Goal: Navigation & Orientation: Find specific page/section

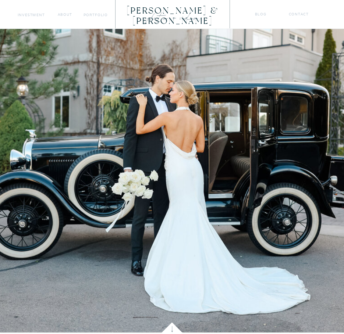
click at [97, 19] on img at bounding box center [172, 152] width 543 height 362
click at [100, 18] on img at bounding box center [172, 152] width 543 height 362
click at [102, 16] on nav "portfolio" at bounding box center [96, 15] width 24 height 6
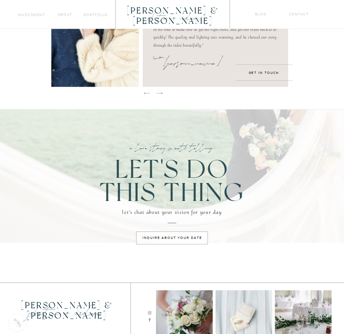
scroll to position [503, 0]
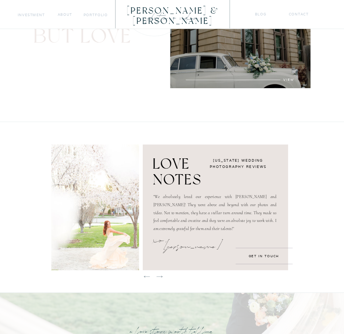
click at [146, 276] on icon at bounding box center [147, 277] width 8 height 8
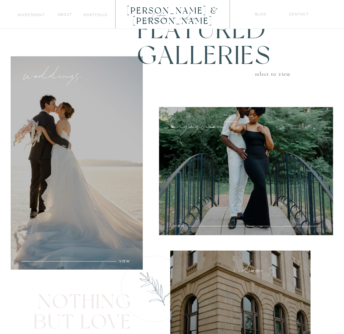
scroll to position [209, 0]
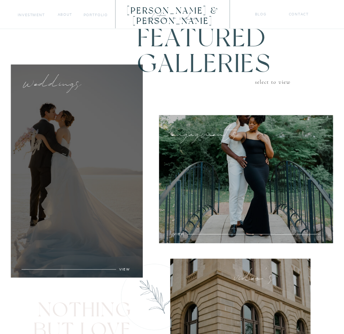
click at [105, 224] on div at bounding box center [77, 171] width 132 height 213
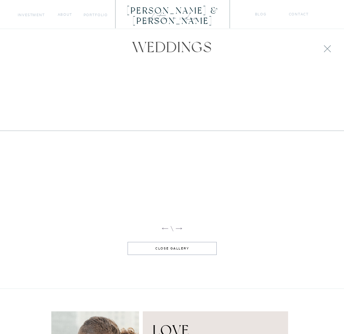
scroll to position [596, 0]
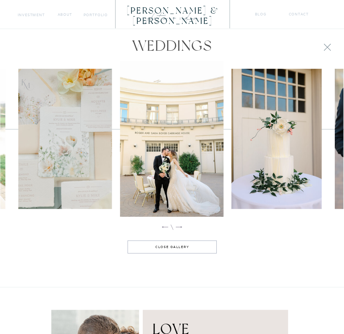
click at [171, 171] on img at bounding box center [172, 139] width 104 height 156
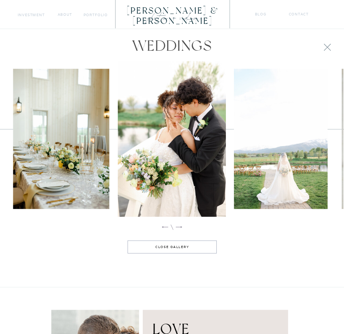
click at [185, 154] on img at bounding box center [172, 139] width 108 height 156
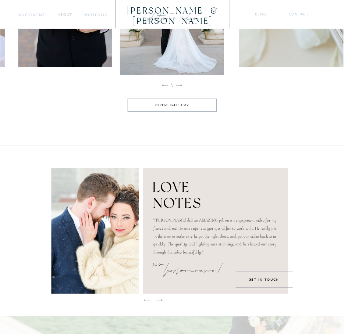
scroll to position [744, 0]
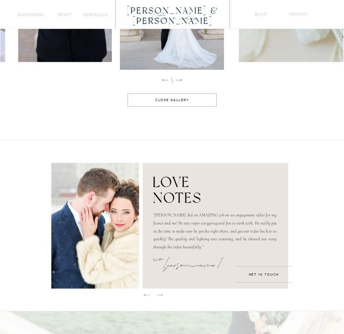
click at [187, 95] on div at bounding box center [172, 100] width 89 height 13
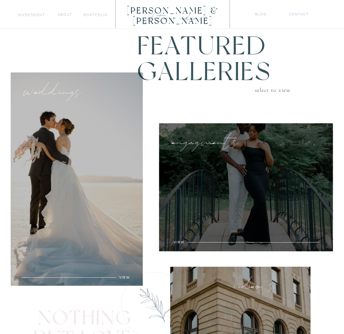
scroll to position [209, 0]
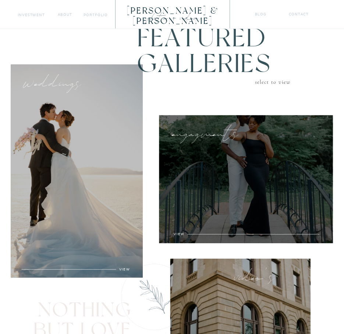
click at [262, 177] on div at bounding box center [246, 180] width 174 height 128
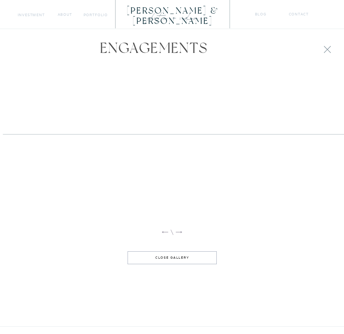
scroll to position [596, 0]
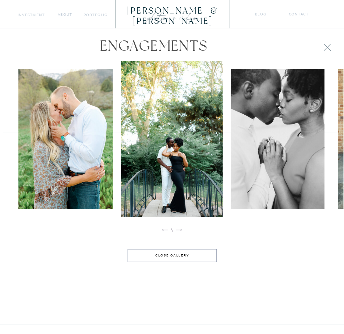
click at [171, 137] on img at bounding box center [172, 139] width 102 height 156
click at [182, 127] on img at bounding box center [172, 139] width 102 height 156
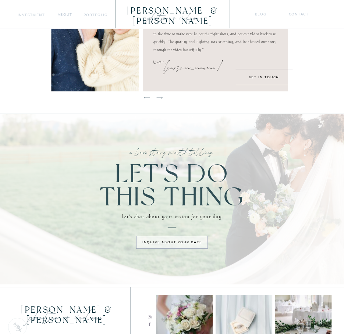
scroll to position [979, 0]
